Goal: Transaction & Acquisition: Purchase product/service

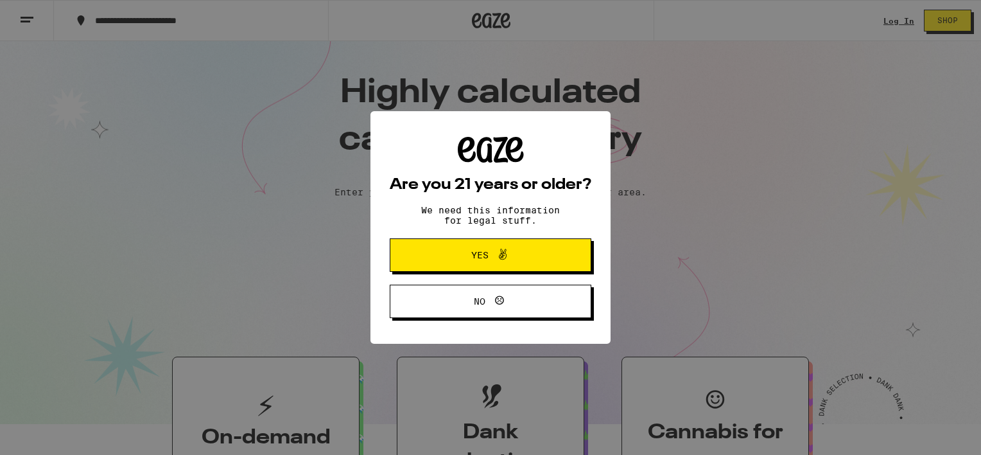
click at [530, 267] on button "Yes" at bounding box center [491, 254] width 202 height 33
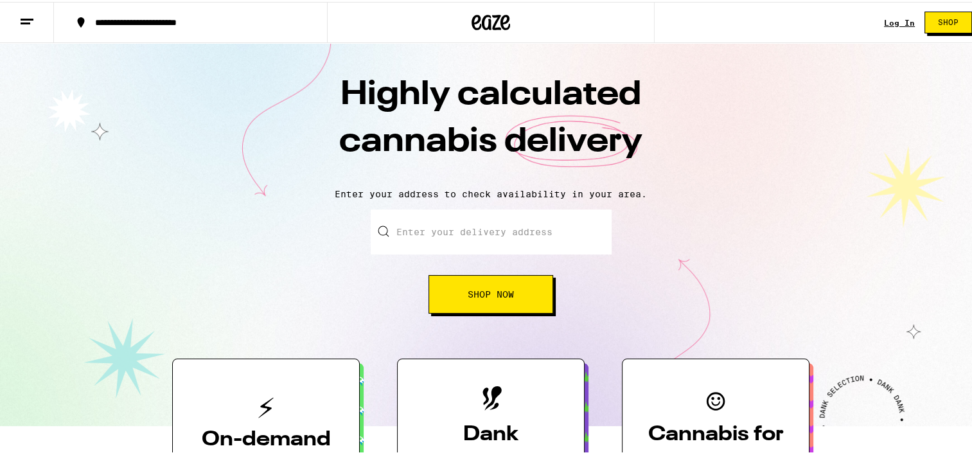
click at [892, 18] on link "Log In" at bounding box center [899, 21] width 31 height 8
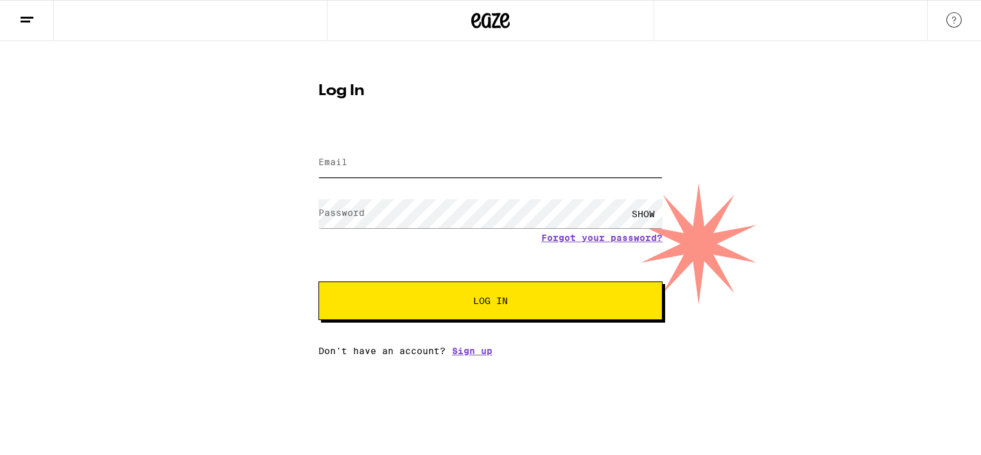
click at [355, 164] on input "Email" at bounding box center [491, 162] width 344 height 29
type input "kevin.kajikawa@gmail.com"
click at [359, 212] on label "Password" at bounding box center [342, 212] width 46 height 10
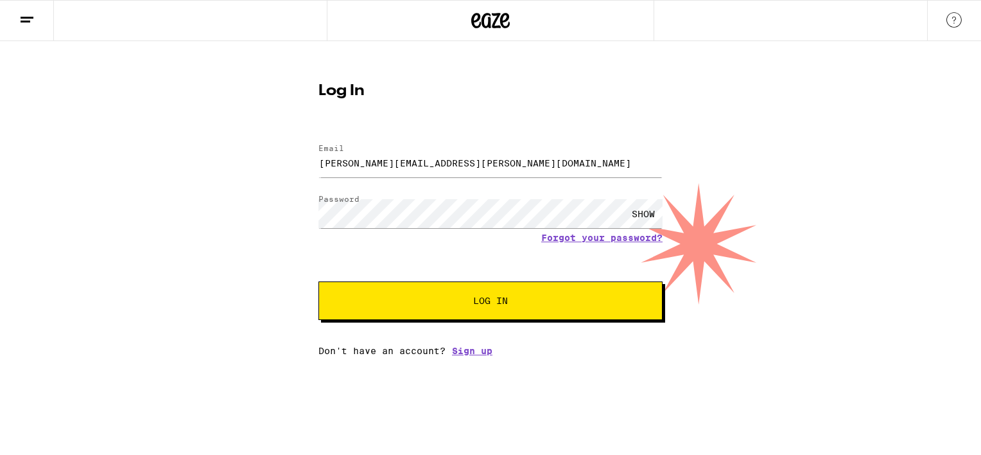
click at [494, 319] on button "Log In" at bounding box center [491, 300] width 344 height 39
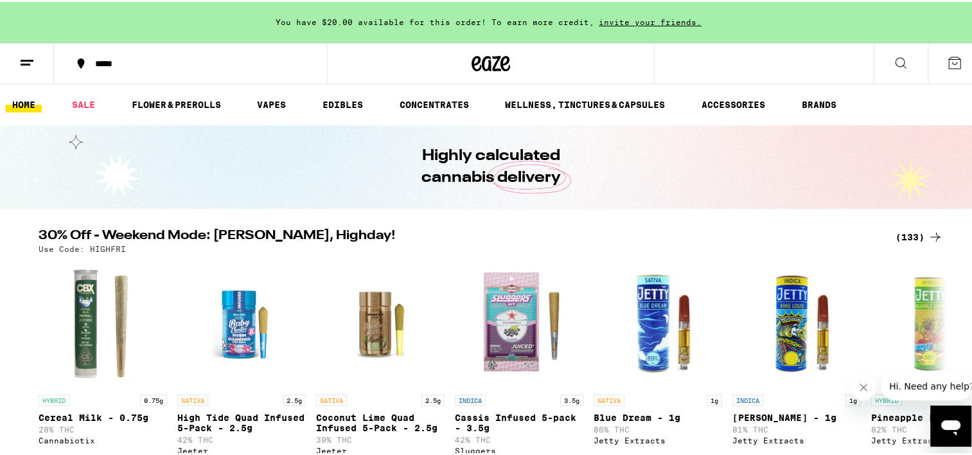
click at [947, 57] on icon at bounding box center [954, 60] width 15 height 15
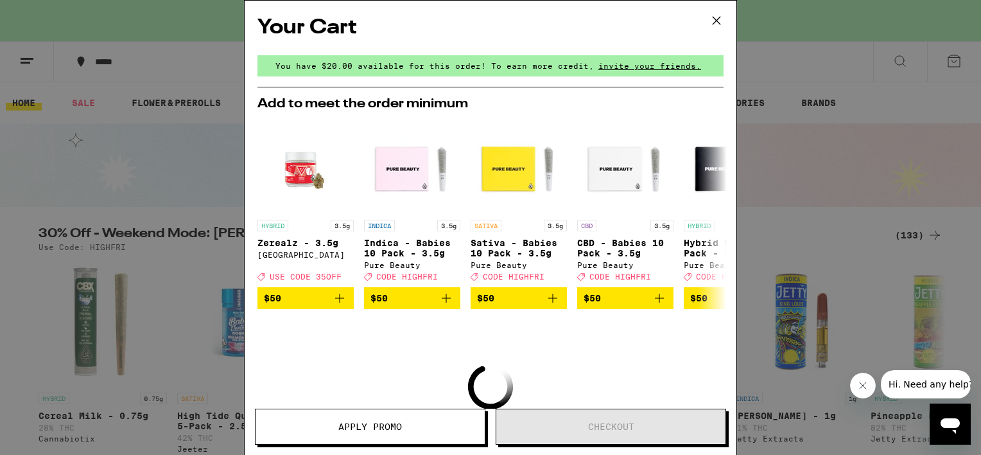
click at [713, 21] on icon at bounding box center [716, 20] width 19 height 19
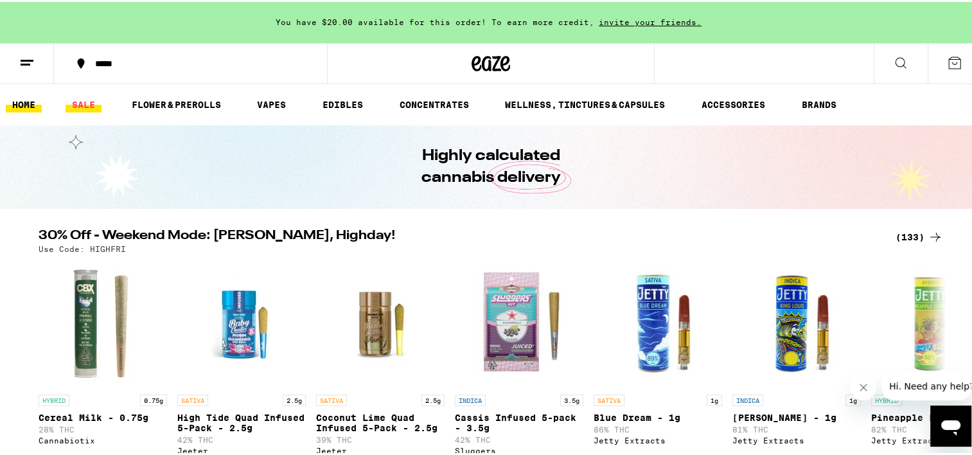
click at [87, 108] on link "SALE" at bounding box center [84, 102] width 36 height 15
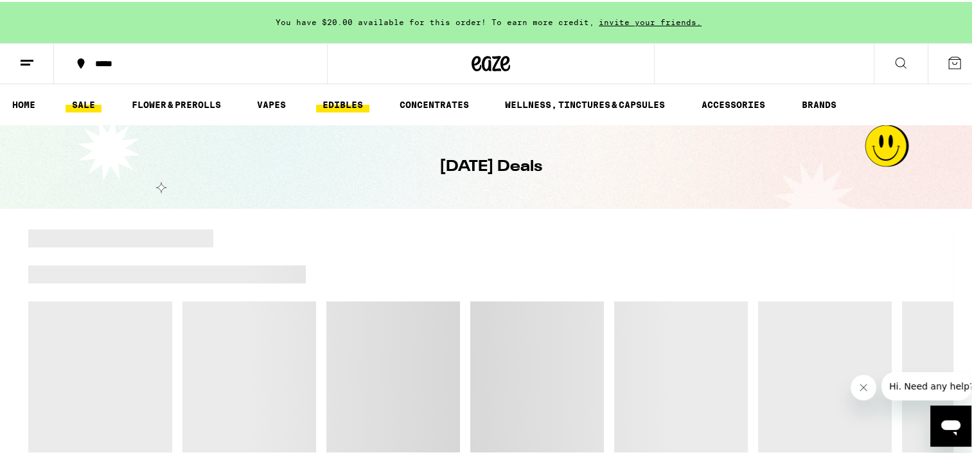
click at [333, 103] on link "EDIBLES" at bounding box center [342, 102] width 53 height 15
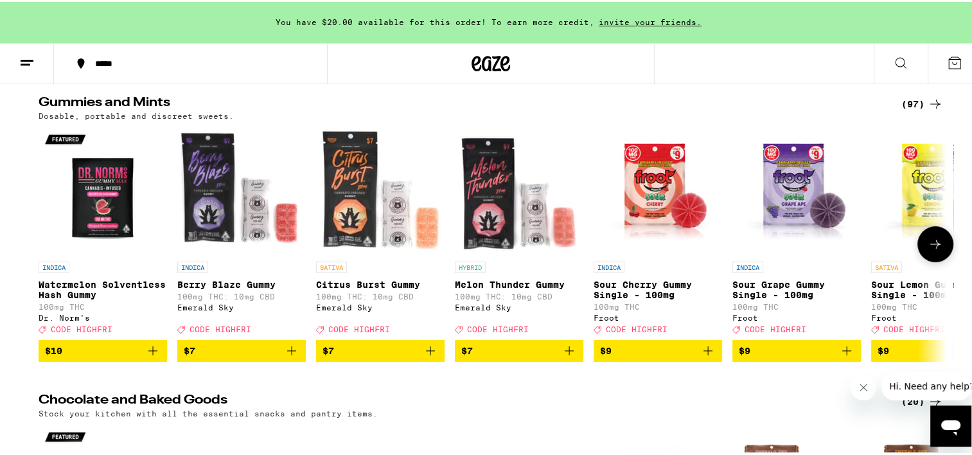
scroll to position [126, 0]
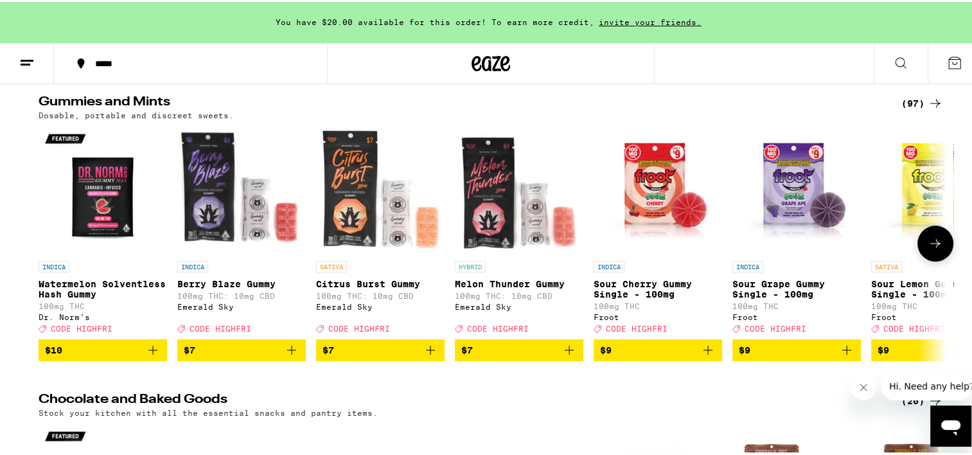
click at [927, 240] on icon at bounding box center [934, 241] width 15 height 15
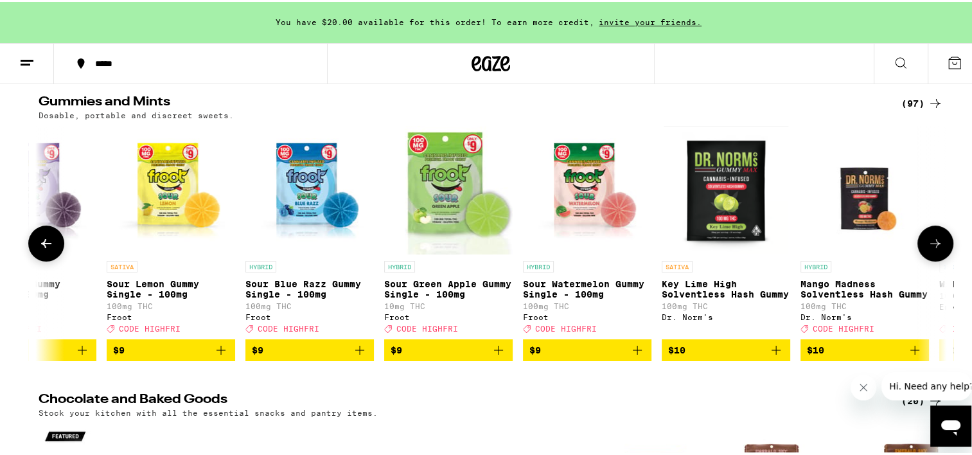
click at [927, 240] on icon at bounding box center [934, 241] width 15 height 15
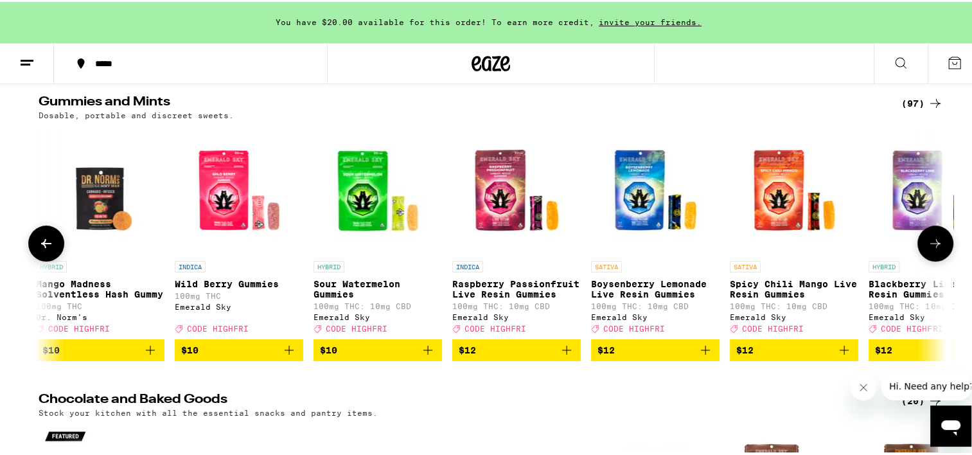
click at [927, 240] on icon at bounding box center [934, 241] width 15 height 15
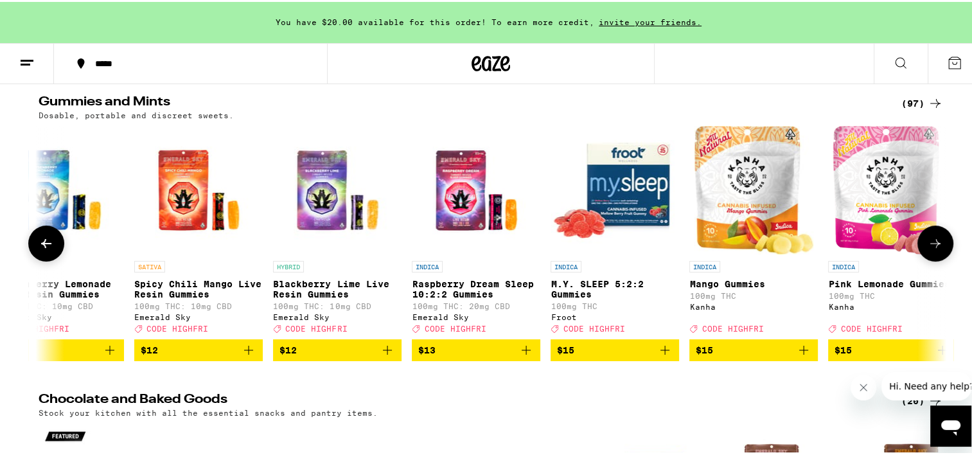
scroll to position [0, 2293]
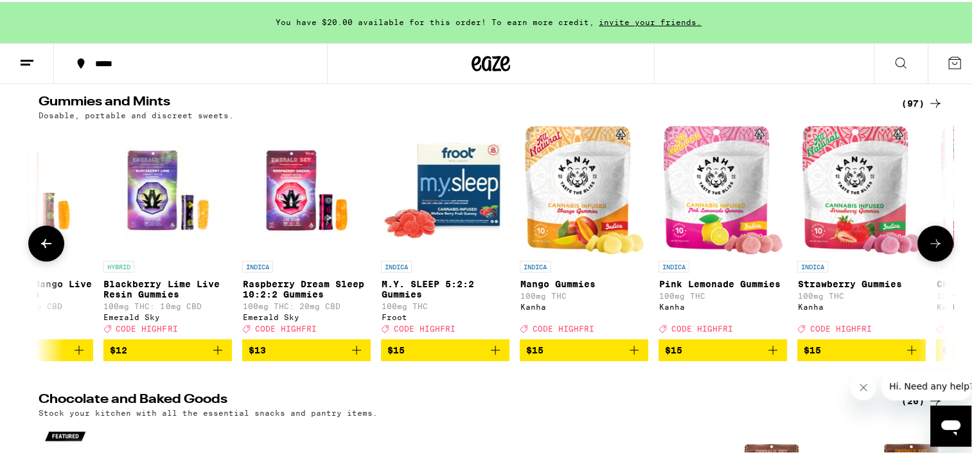
click at [927, 240] on icon at bounding box center [934, 241] width 15 height 15
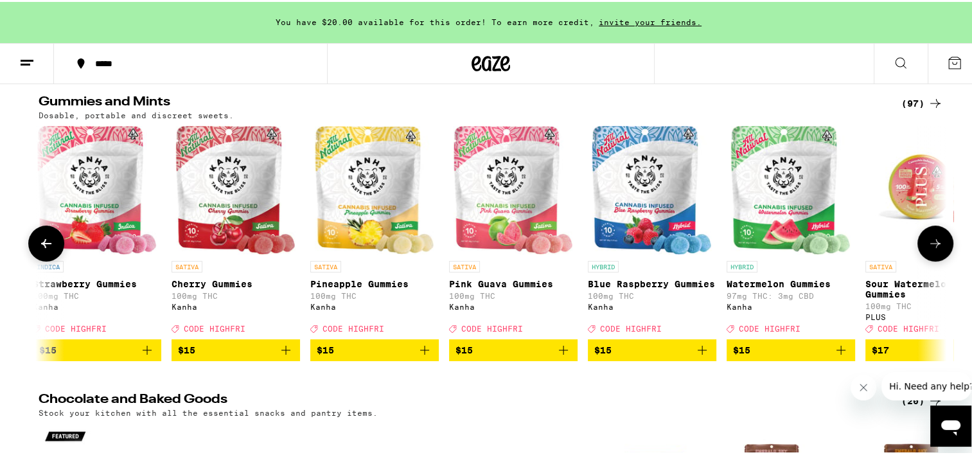
click at [927, 240] on icon at bounding box center [934, 241] width 15 height 15
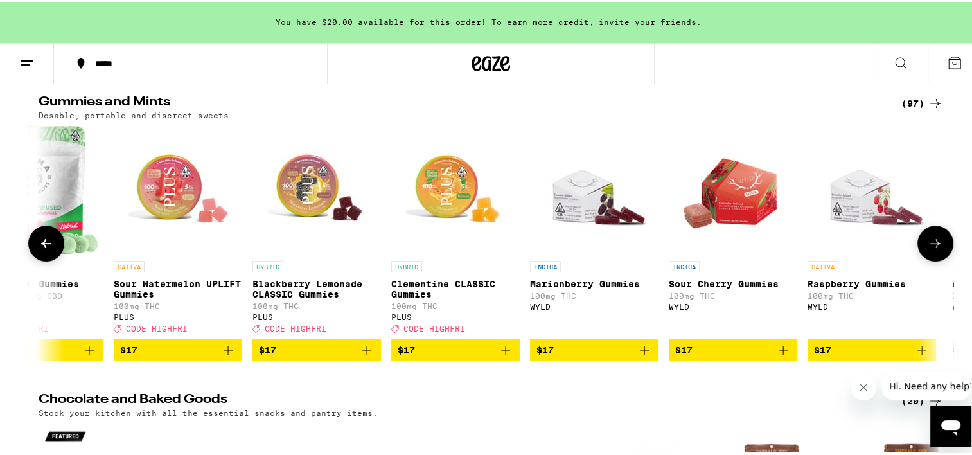
scroll to position [0, 3822]
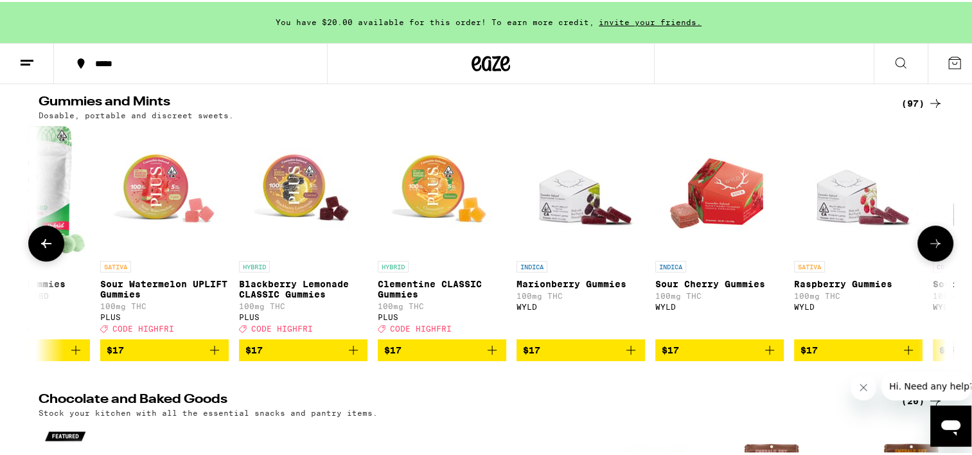
click at [927, 247] on icon at bounding box center [934, 241] width 15 height 15
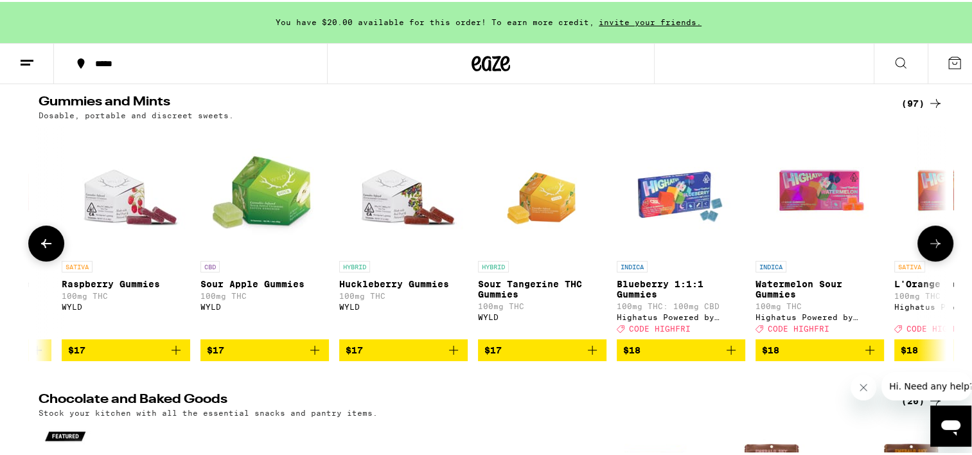
scroll to position [0, 4587]
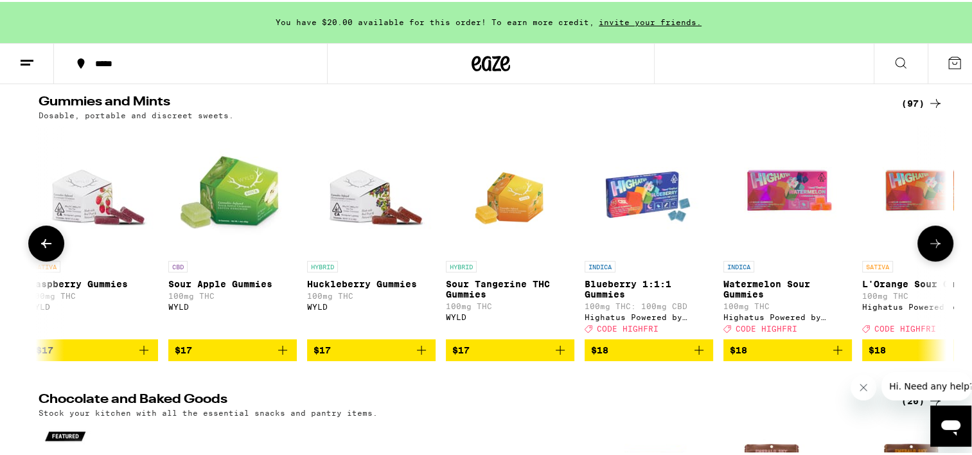
click at [933, 246] on icon at bounding box center [935, 241] width 10 height 9
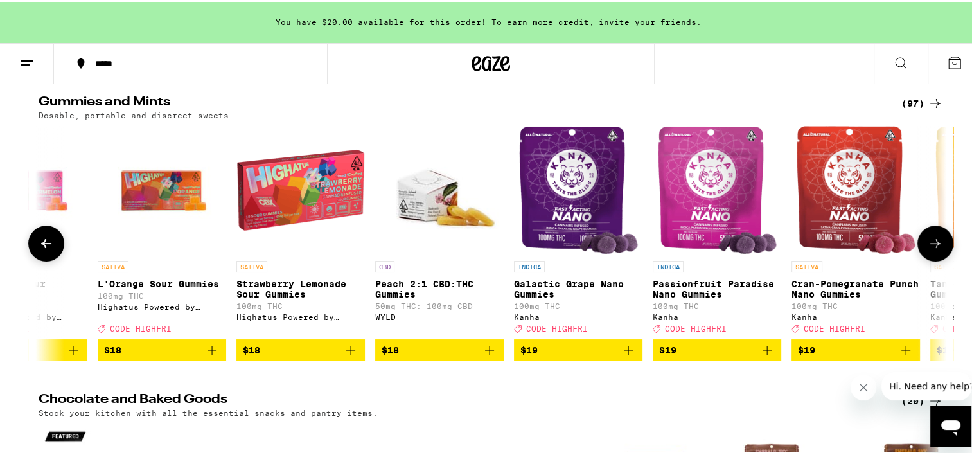
click at [933, 246] on icon at bounding box center [935, 241] width 10 height 9
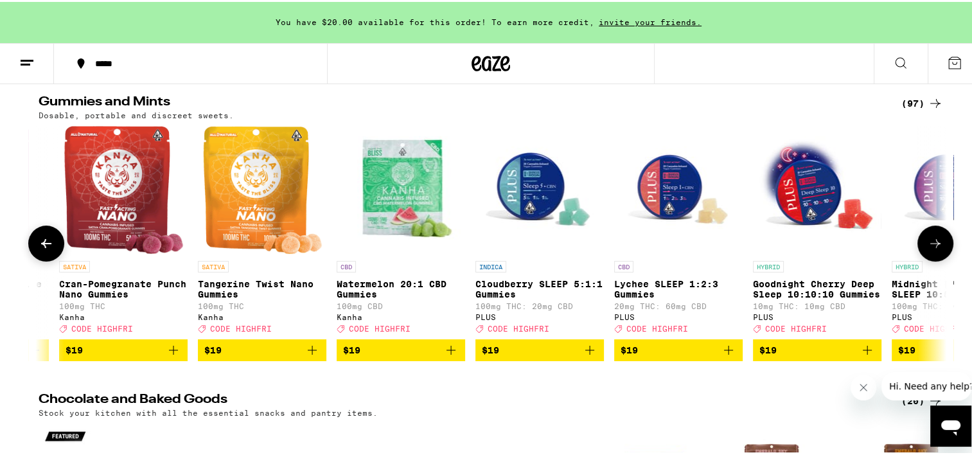
scroll to position [0, 6116]
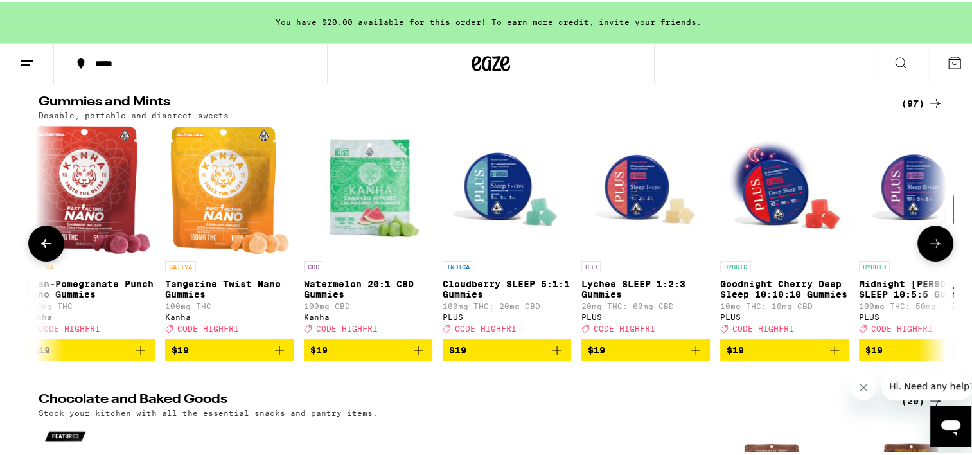
click at [933, 246] on icon at bounding box center [935, 241] width 10 height 9
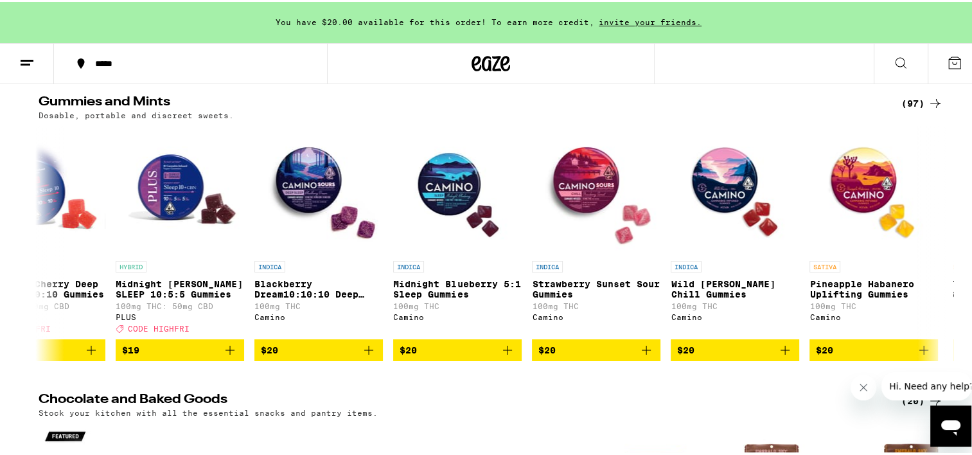
scroll to position [0, 6880]
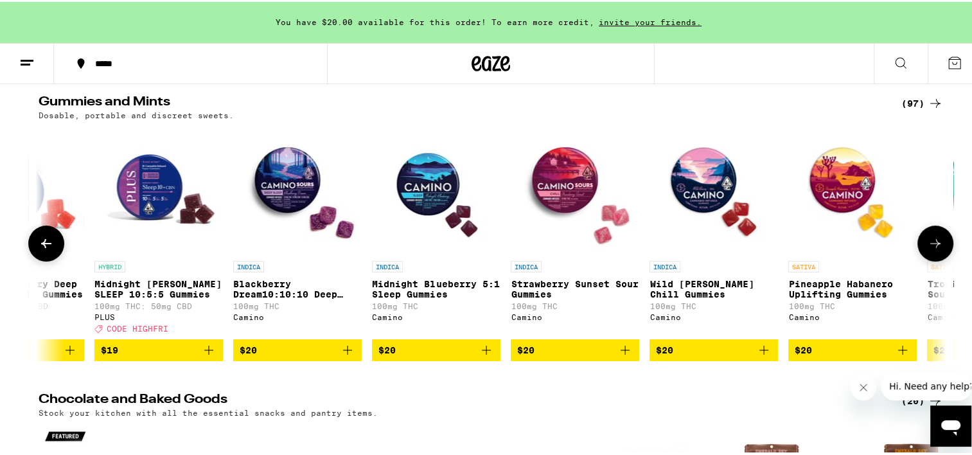
click at [296, 189] on img "Open page for Blackberry Dream10:10:10 Deep Sleep Gummies from Camino" at bounding box center [297, 188] width 128 height 128
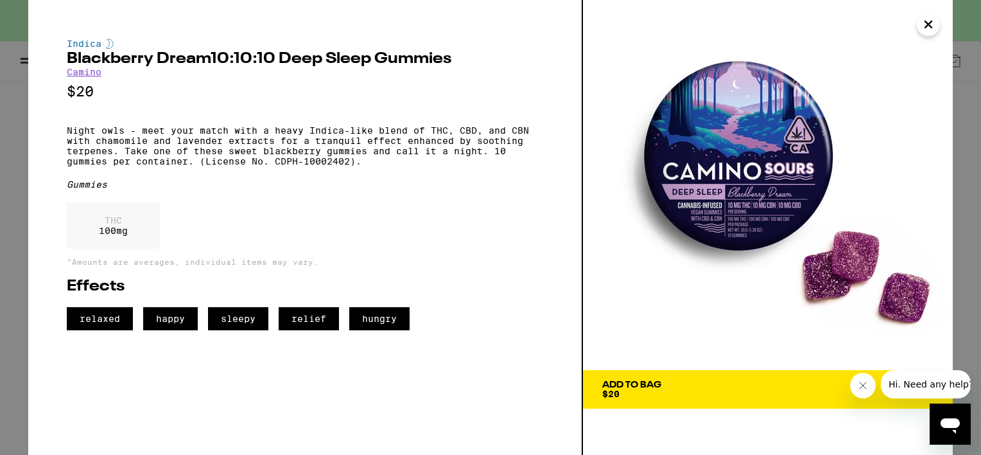
click at [932, 28] on icon "Close" at bounding box center [928, 24] width 15 height 19
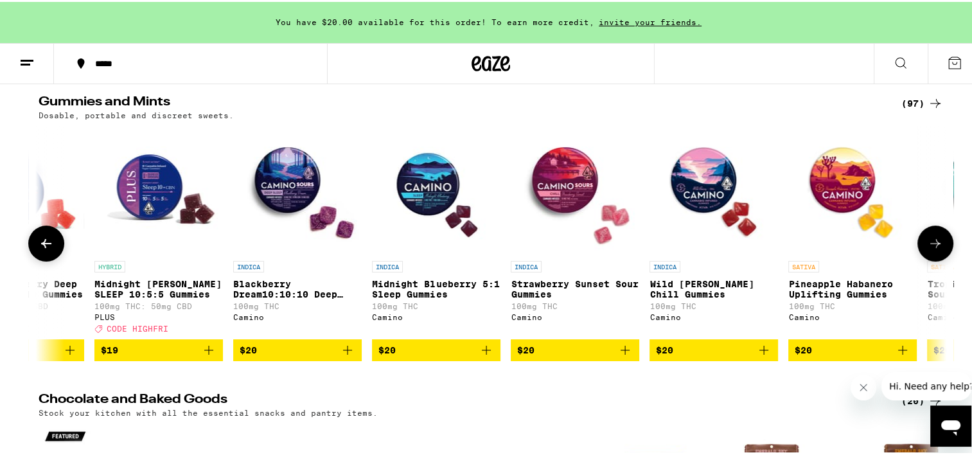
click at [437, 177] on img "Open page for Midnight Blueberry 5:1 Sleep Gummies from Camino" at bounding box center [436, 188] width 128 height 128
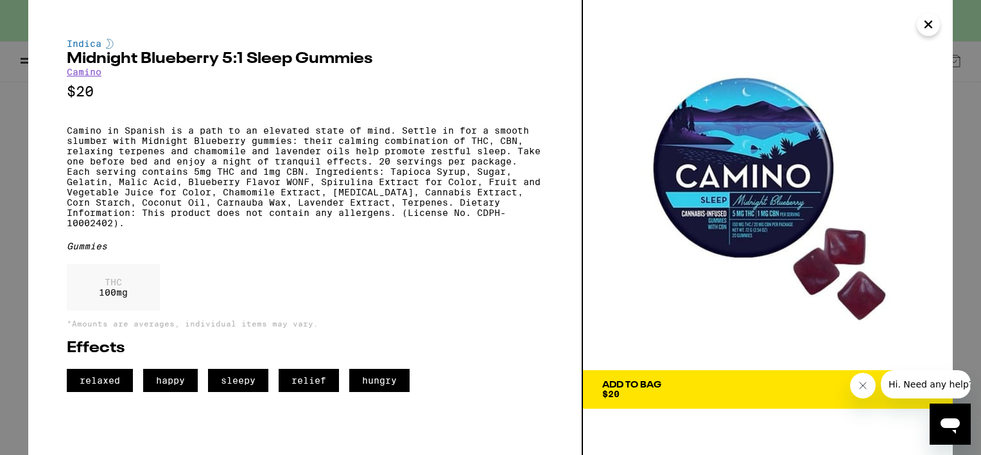
click at [705, 383] on span "Add To Bag $20" at bounding box center [767, 389] width 331 height 18
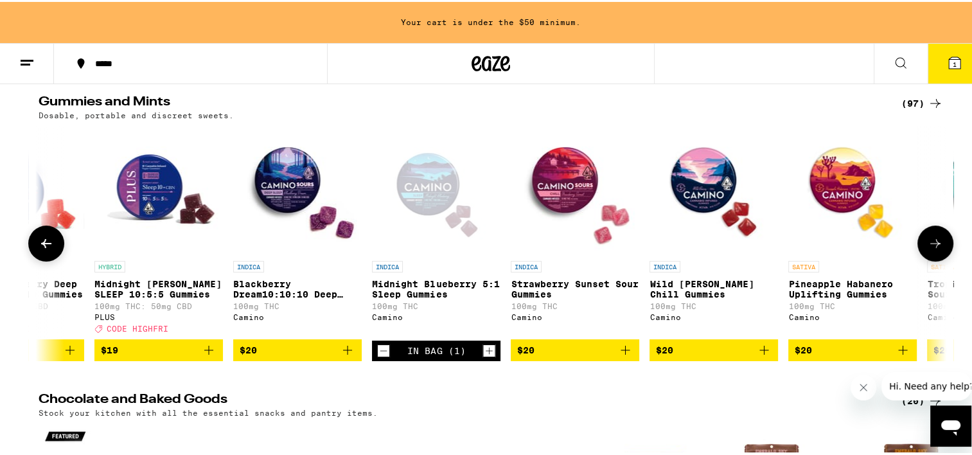
click at [155, 208] on img "Open page for Midnight Berry SLEEP 10:5:5 Gummies from PLUS" at bounding box center [158, 188] width 128 height 128
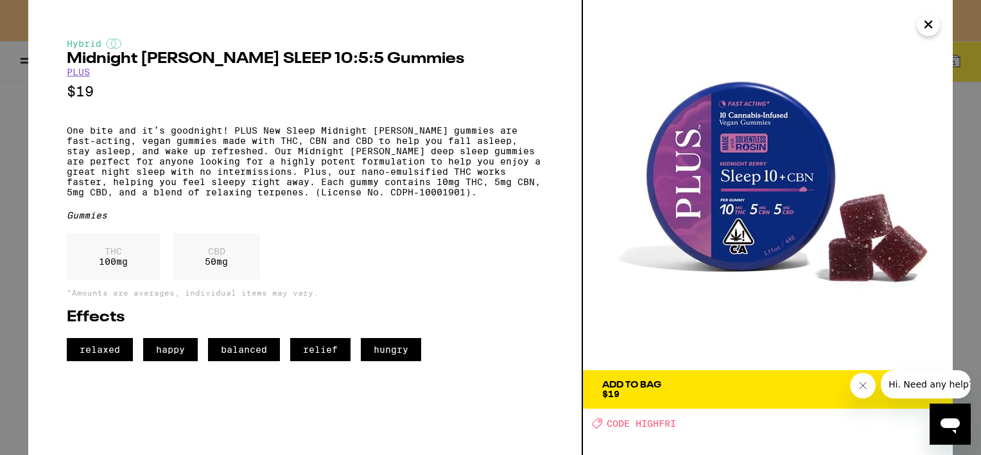
click at [935, 22] on icon "Close" at bounding box center [928, 24] width 15 height 19
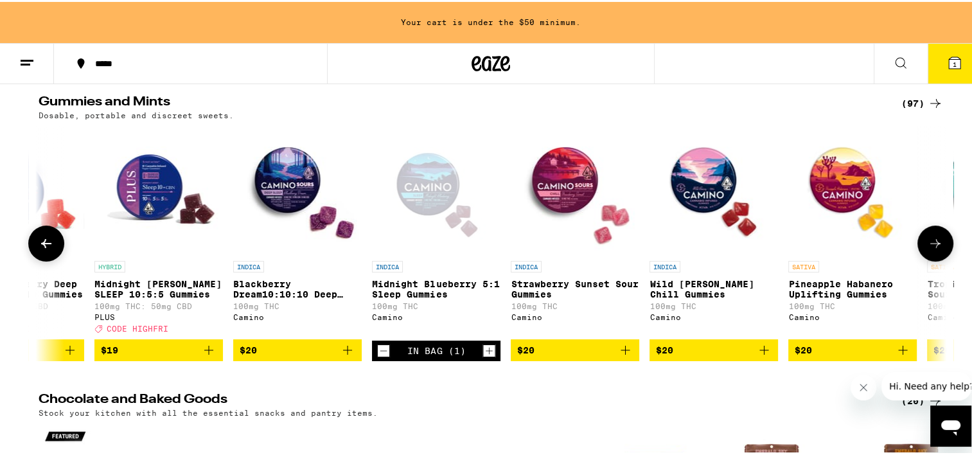
click at [33, 250] on button at bounding box center [46, 241] width 36 height 36
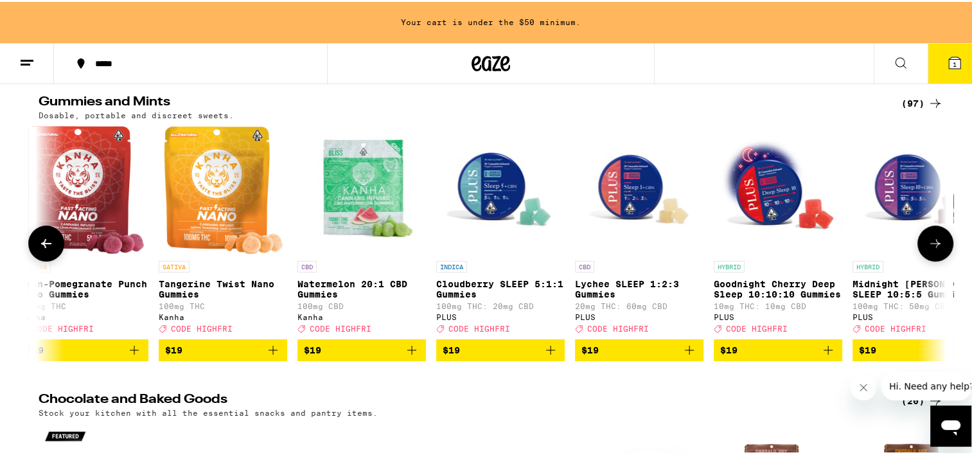
scroll to position [0, 6116]
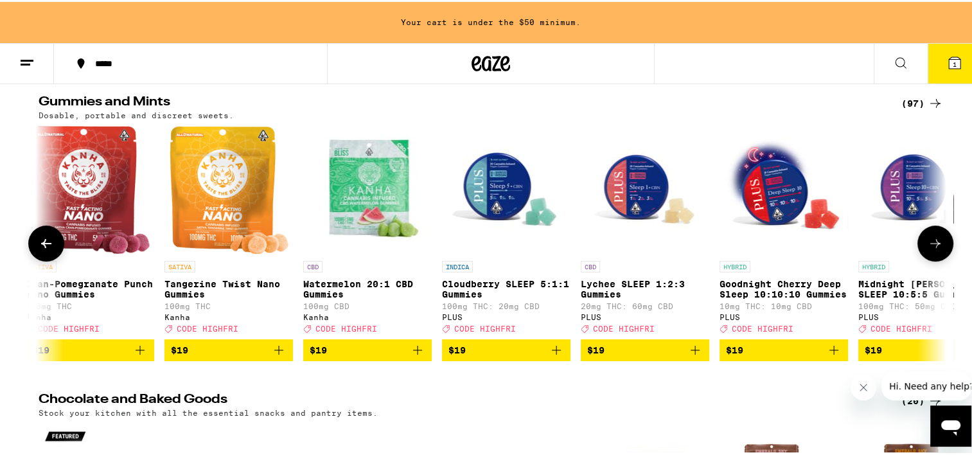
click at [489, 210] on img "Open page for Cloudberry SLEEP 5:1:1 Gummies from PLUS" at bounding box center [506, 188] width 128 height 128
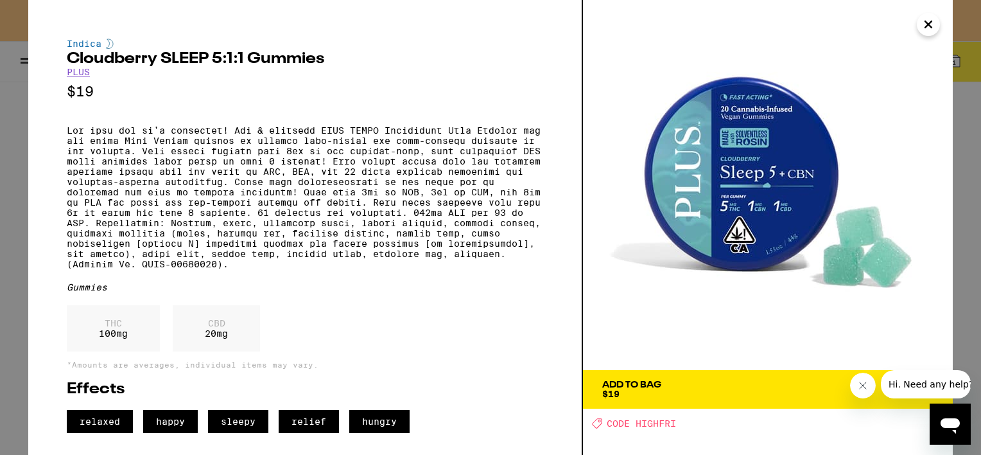
click at [633, 385] on div "Add To Bag" at bounding box center [631, 384] width 59 height 9
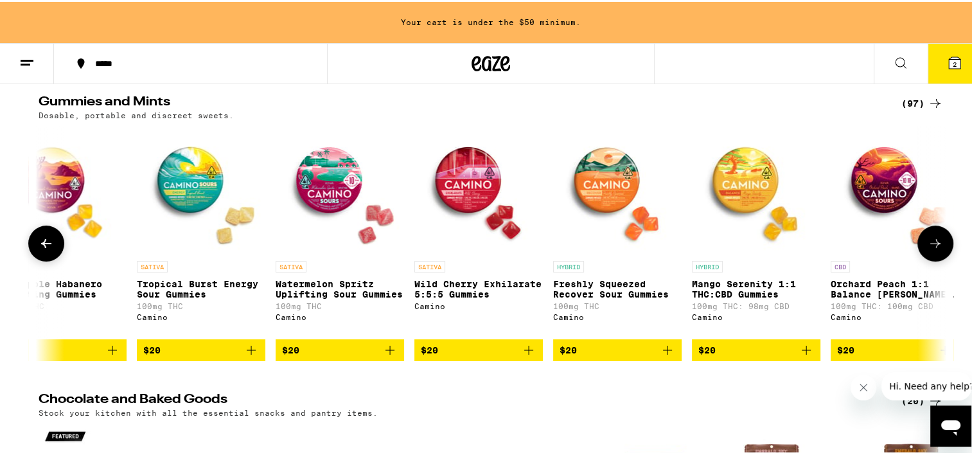
scroll to position [0, 7671]
click at [479, 204] on img "Open page for Wild Cherry Exhilarate 5:5:5 Gummies from Camino" at bounding box center [478, 188] width 128 height 128
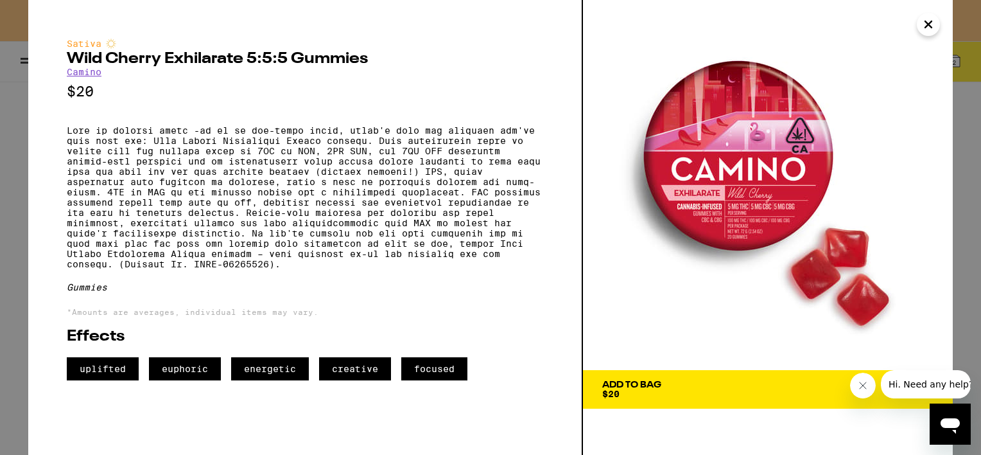
click at [931, 28] on icon "Close" at bounding box center [928, 24] width 6 height 6
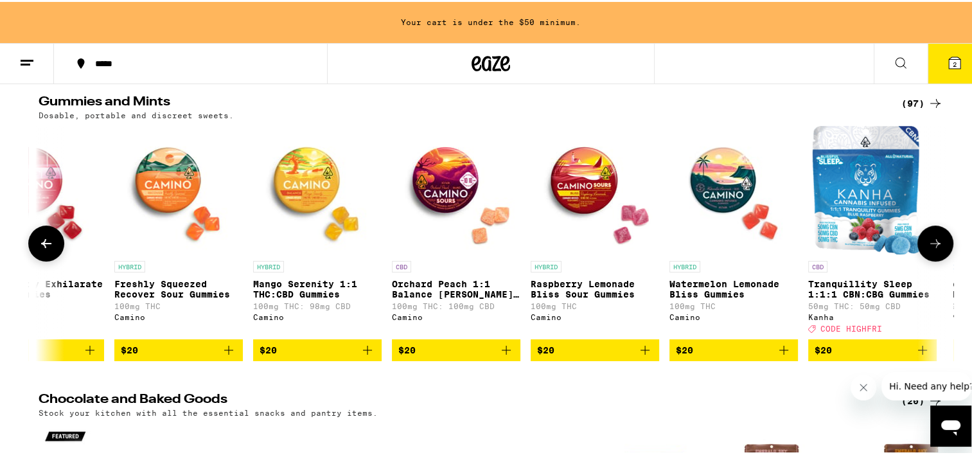
scroll to position [0, 8112]
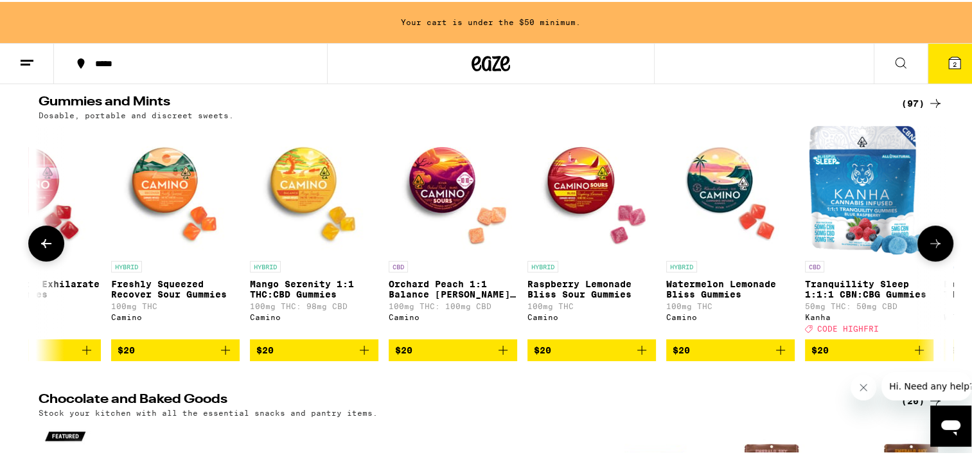
click at [577, 188] on img "Open page for Raspberry Lemonade Bliss Sour Gummies from Camino" at bounding box center [591, 188] width 128 height 128
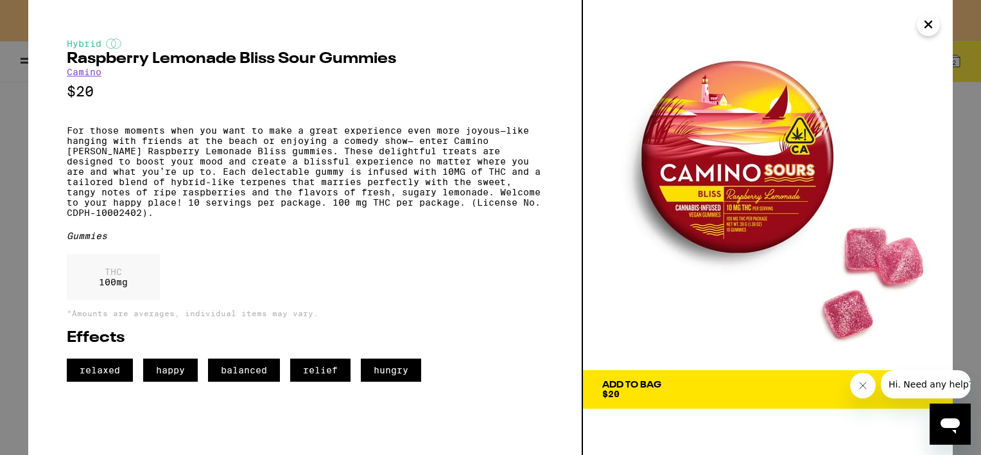
click at [716, 381] on span "Add To Bag $20" at bounding box center [767, 389] width 331 height 18
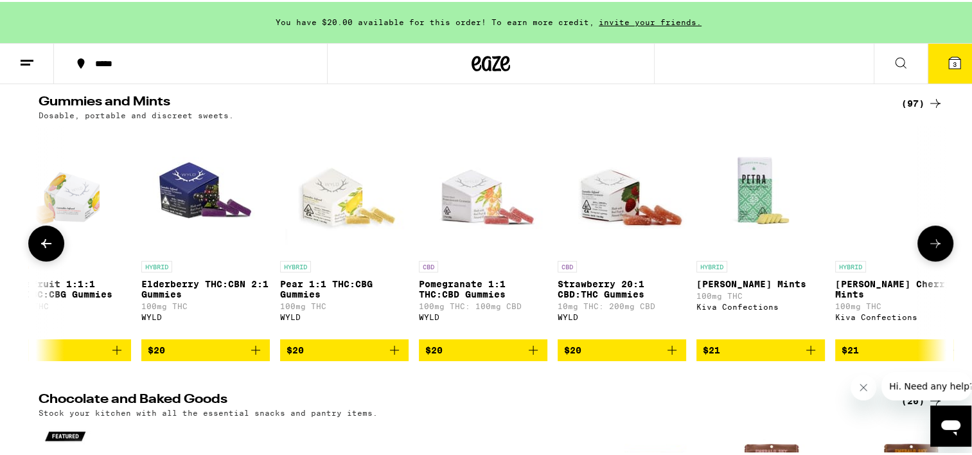
scroll to position [0, 9672]
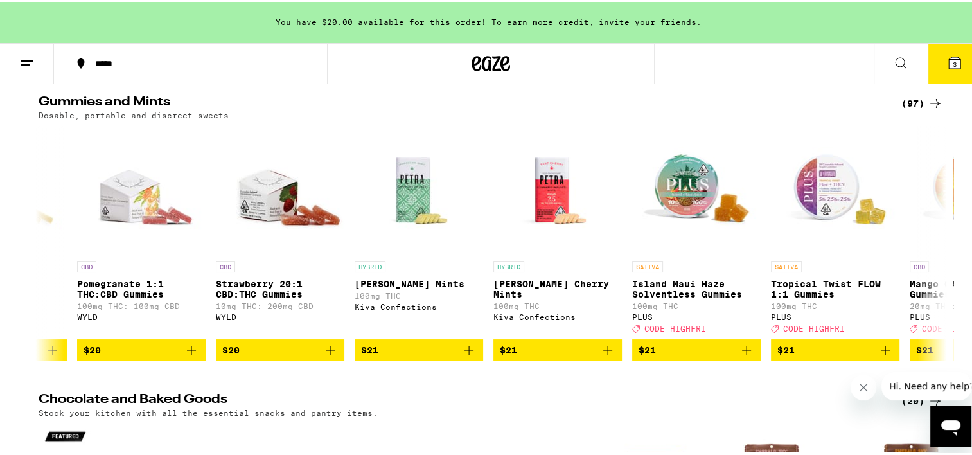
click at [902, 102] on div "(97)" at bounding box center [922, 101] width 42 height 15
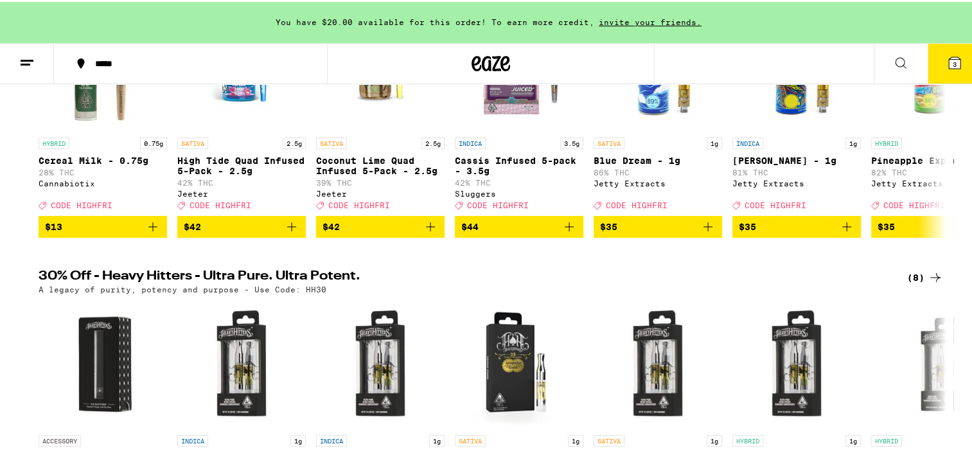
scroll to position [250, 0]
